Goal: Information Seeking & Learning: Learn about a topic

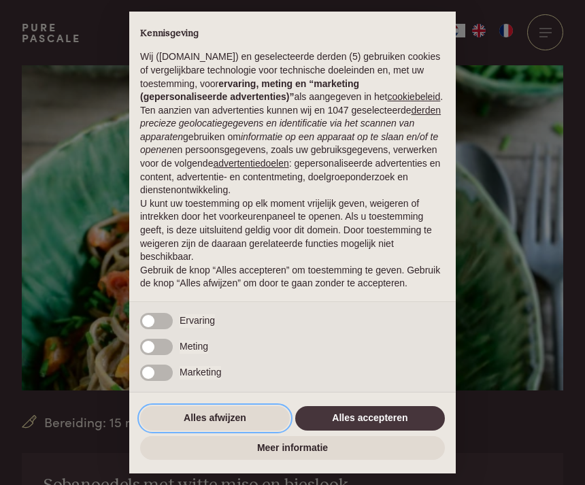
click at [214, 431] on button "Alles afwijzen" at bounding box center [215, 418] width 150 height 24
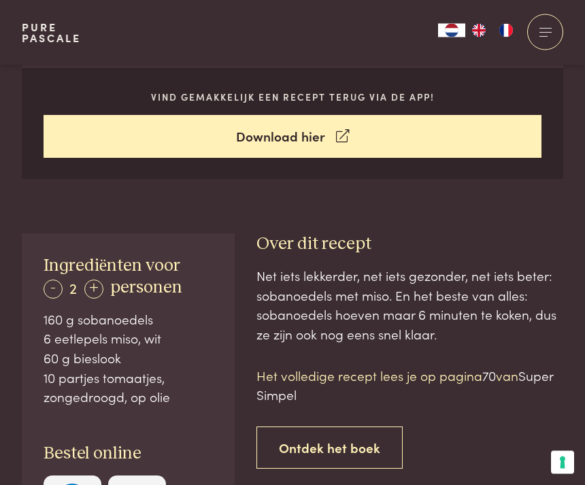
scroll to position [568, 0]
click at [338, 447] on link "Ontdek het boek" at bounding box center [329, 448] width 146 height 43
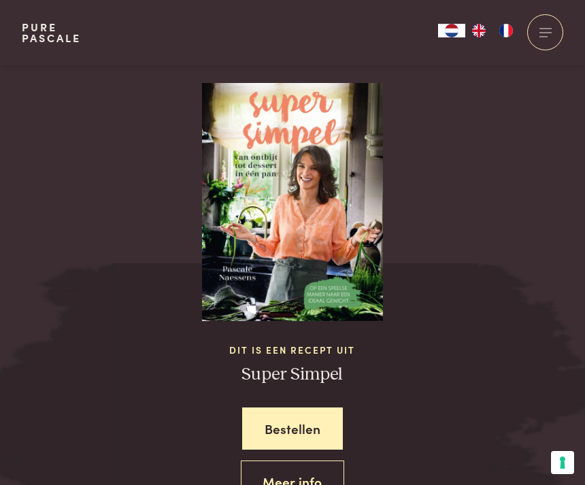
scroll to position [1315, 0]
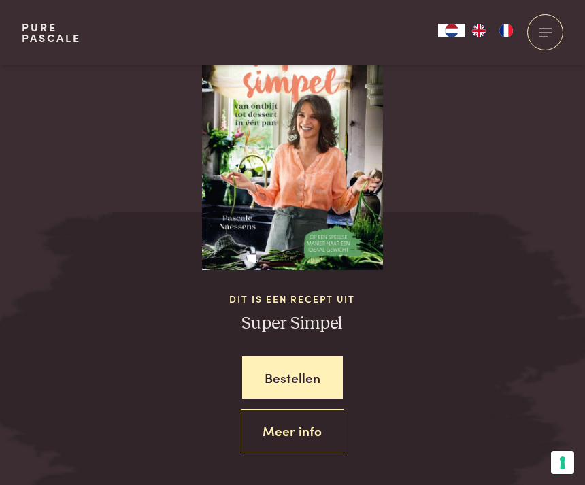
click at [295, 432] on link "Meer info" at bounding box center [293, 431] width 104 height 43
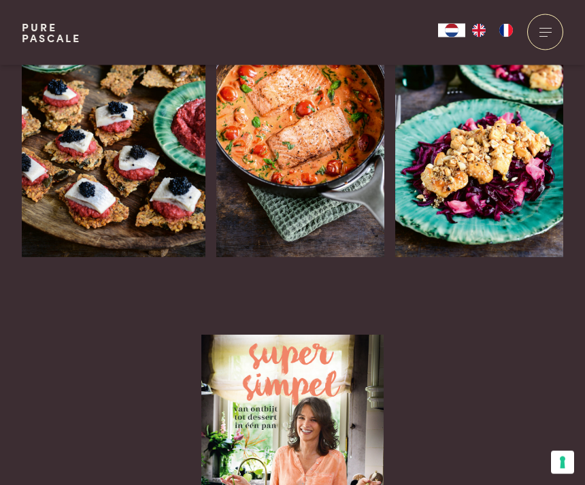
scroll to position [1716, 0]
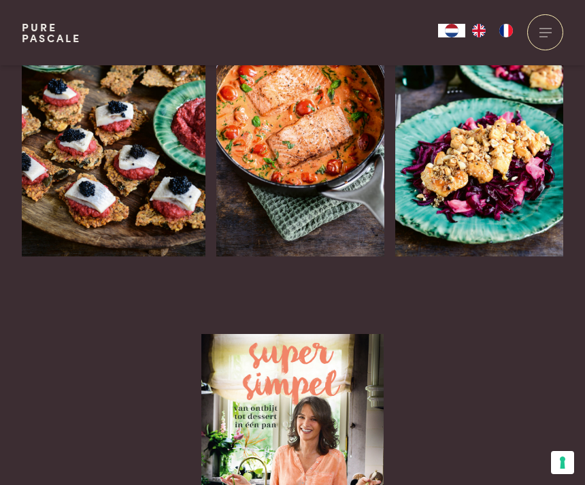
click at [337, 278] on h3 "Zalm in een romige tomatensaus met verse kruiden (keto)" at bounding box center [276, 332] width 121 height 108
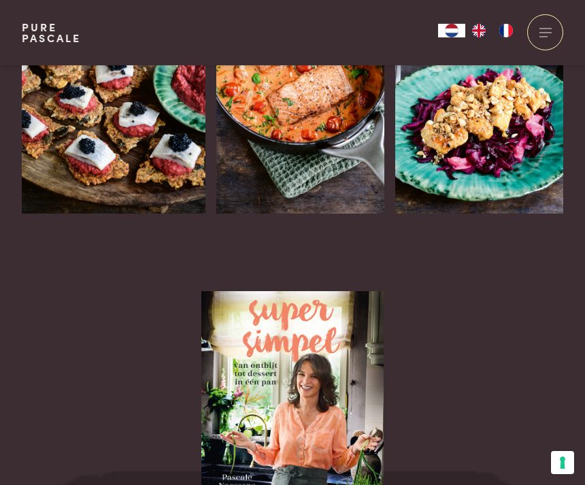
scroll to position [1760, 0]
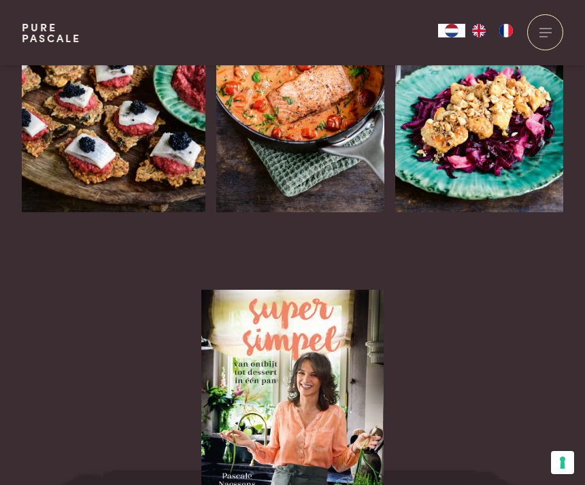
click at [125, 233] on h3 "Zoete rode biet met [PERSON_NAME] (keto)" at bounding box center [90, 276] width 137 height 87
